Goal: Information Seeking & Learning: Learn about a topic

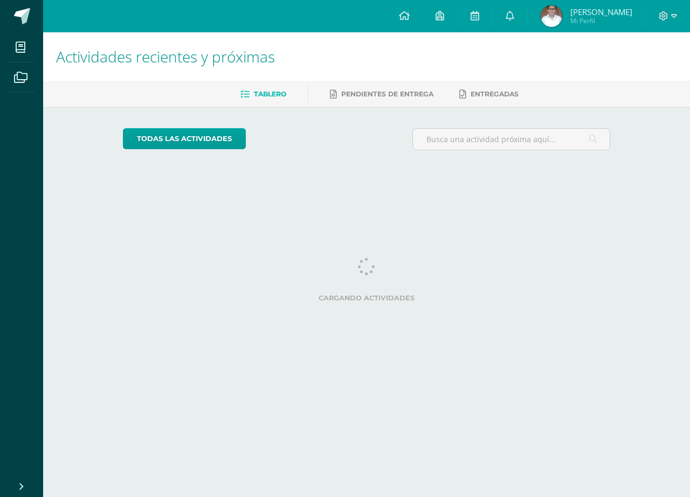
click at [505, 15] on link at bounding box center [510, 16] width 34 height 32
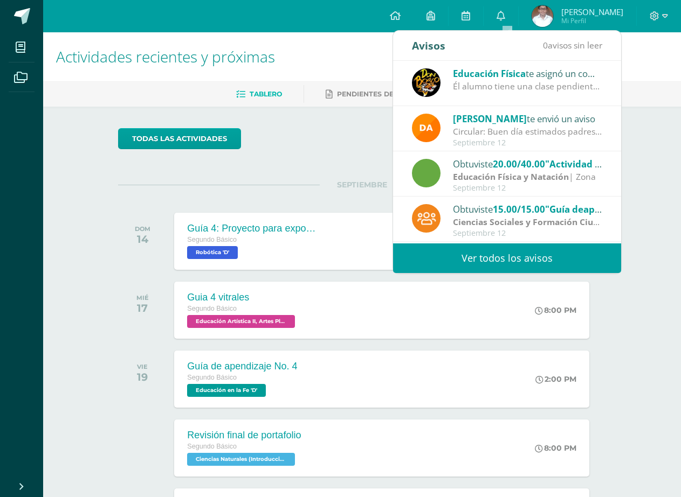
scroll to position [179, 0]
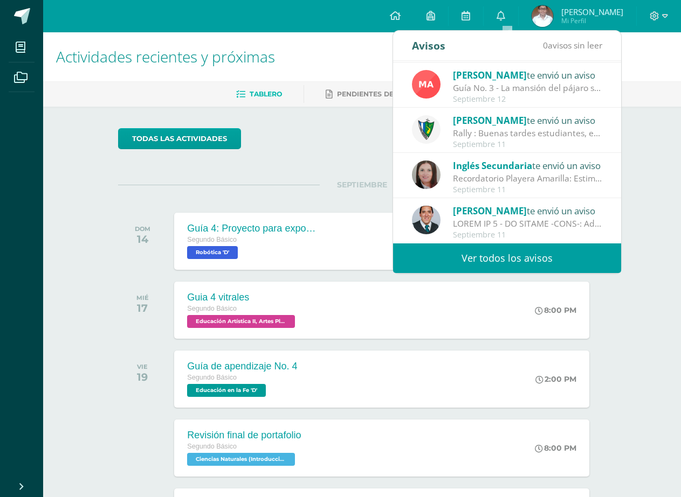
click at [528, 224] on div at bounding box center [528, 224] width 150 height 12
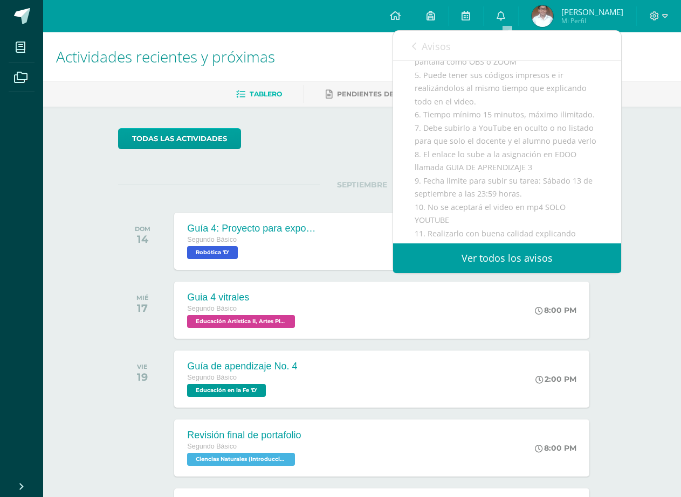
scroll to position [377, 0]
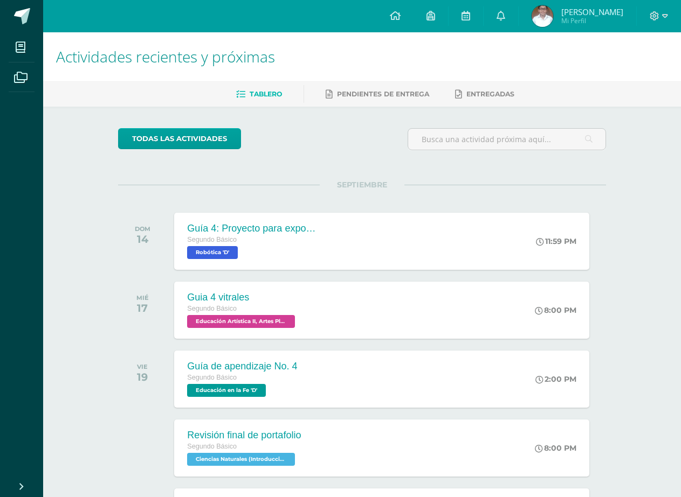
click at [365, 188] on span "SEPTIEMBRE" at bounding box center [362, 185] width 85 height 10
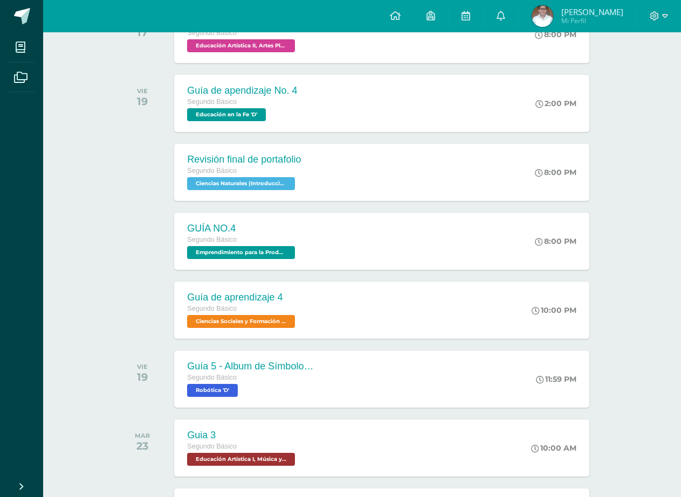
scroll to position [222, 0]
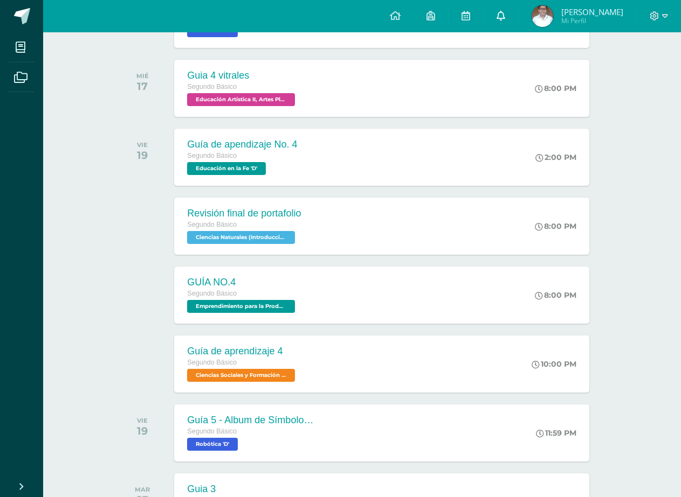
click at [505, 15] on icon at bounding box center [500, 16] width 9 height 10
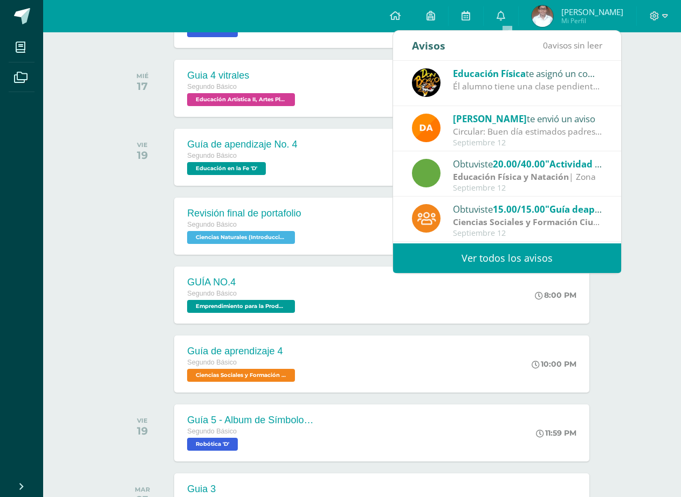
click at [539, 225] on strong "Ciencias Sociales y Formación Ciudadana e Interculturalidad" at bounding box center [579, 222] width 252 height 12
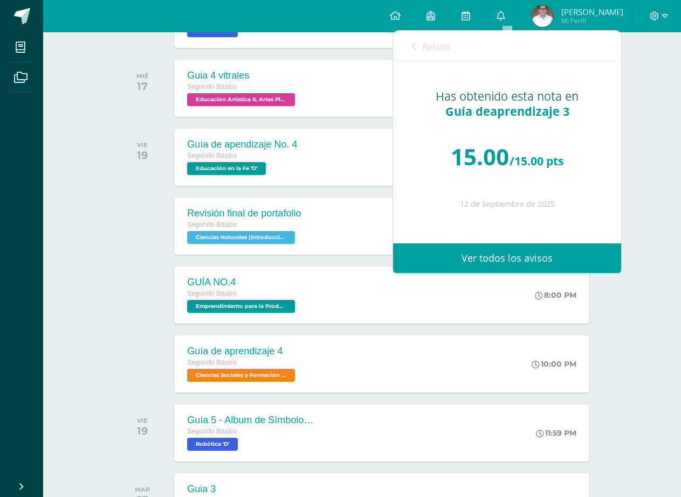
click at [425, 47] on span "Avisos" at bounding box center [435, 46] width 29 height 13
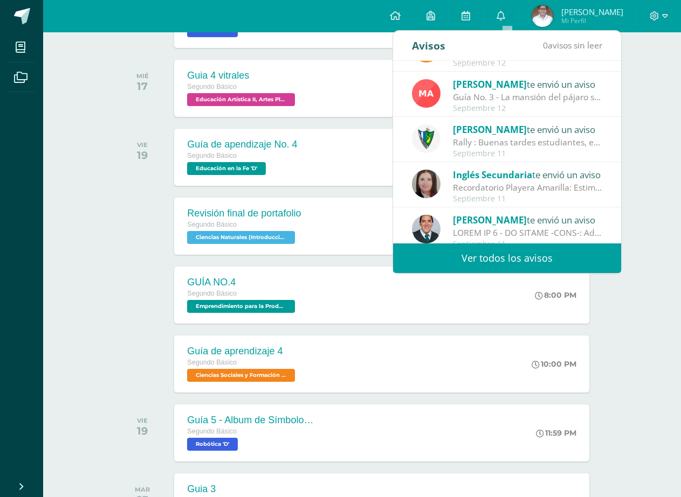
scroll to position [179, 0]
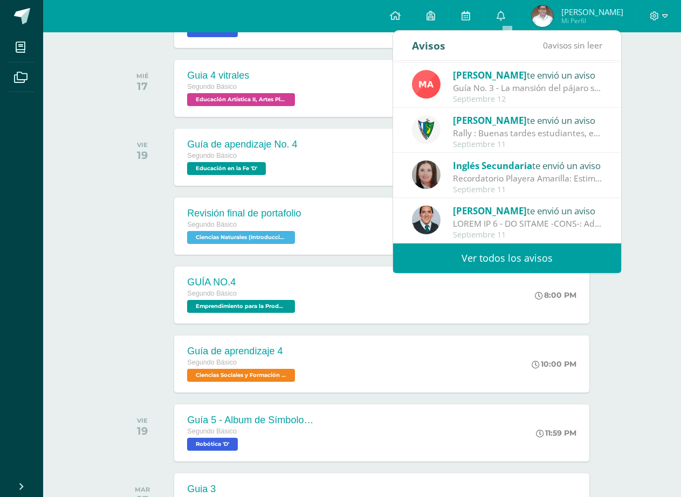
click at [489, 212] on span "[PERSON_NAME]" at bounding box center [490, 211] width 74 height 12
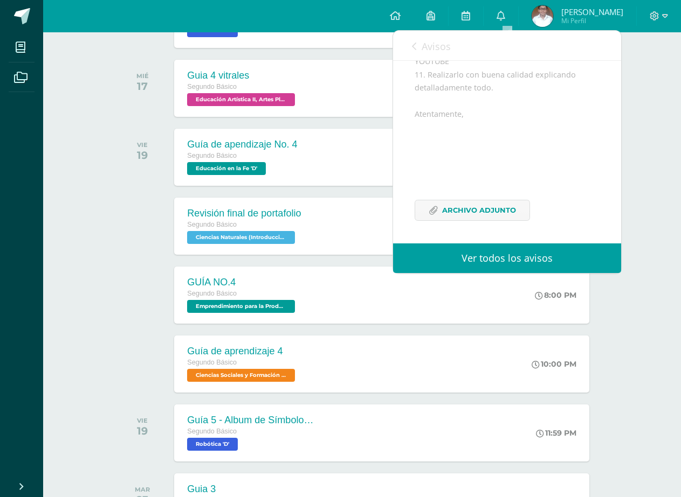
scroll to position [571, 0]
click at [473, 217] on span "Archivo Adjunto" at bounding box center [479, 209] width 74 height 20
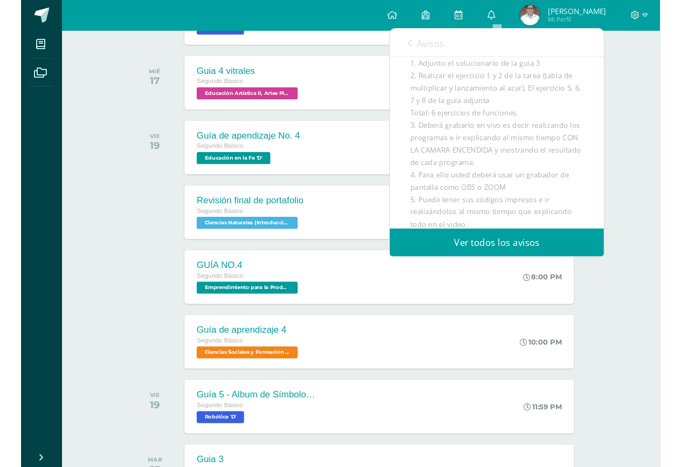
scroll to position [194, 0]
